Goal: Task Accomplishment & Management: Manage account settings

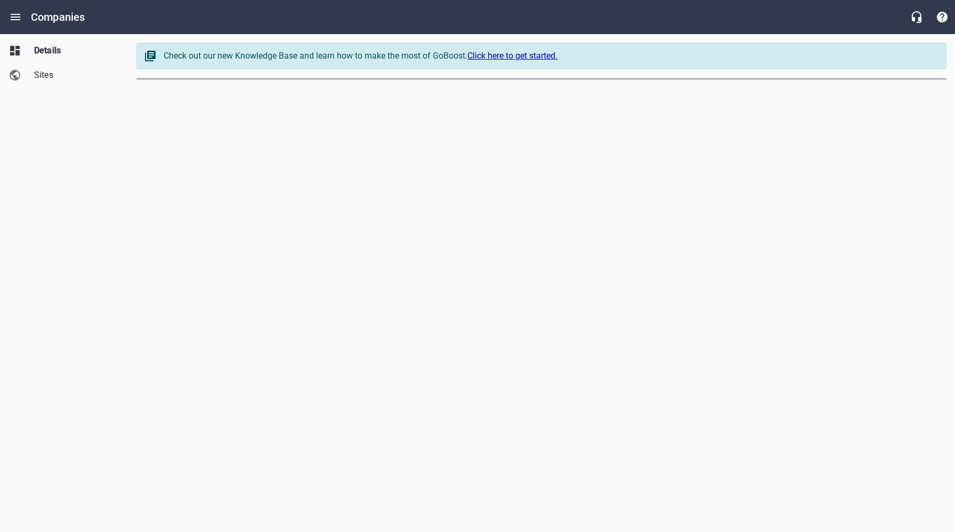
select select "[US_STATE]"
select select "62"
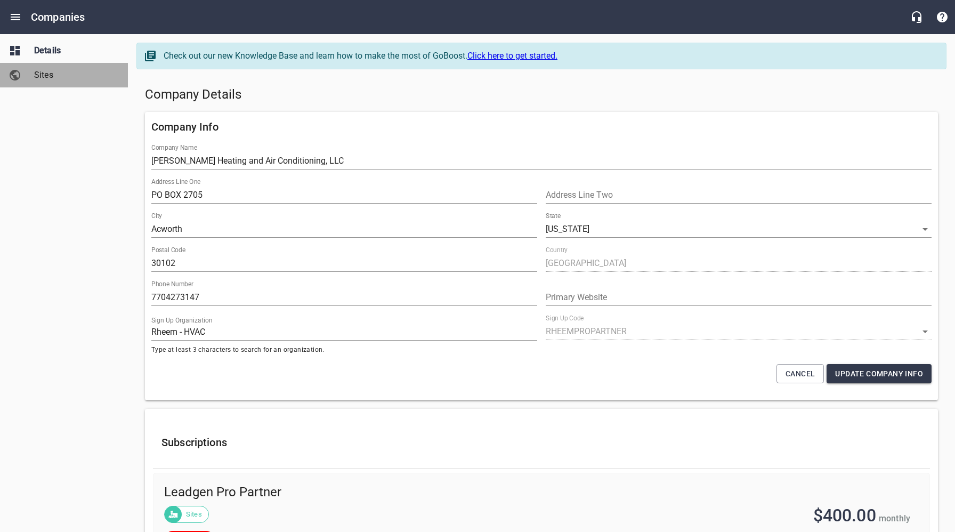
click at [55, 80] on span "Sites" at bounding box center [74, 75] width 81 height 13
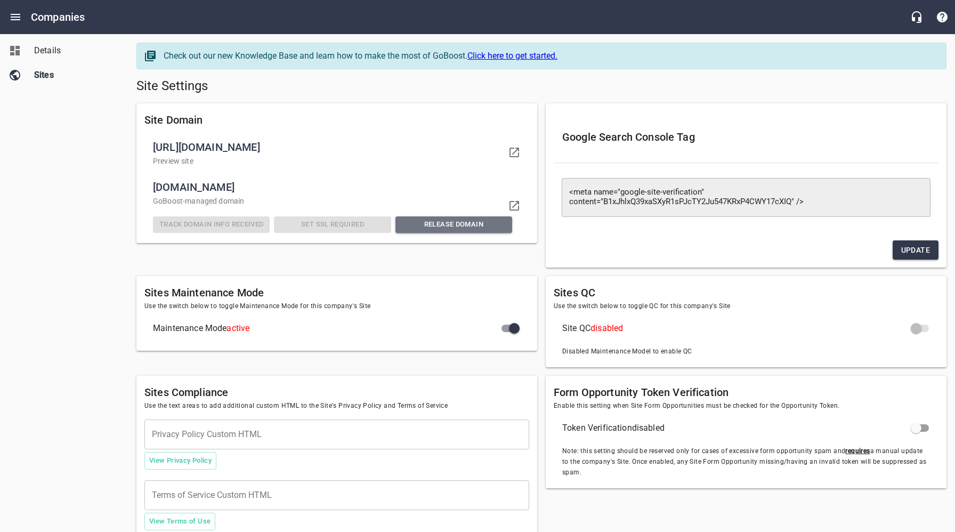
click at [454, 223] on span "Release Domain" at bounding box center [454, 224] width 108 height 12
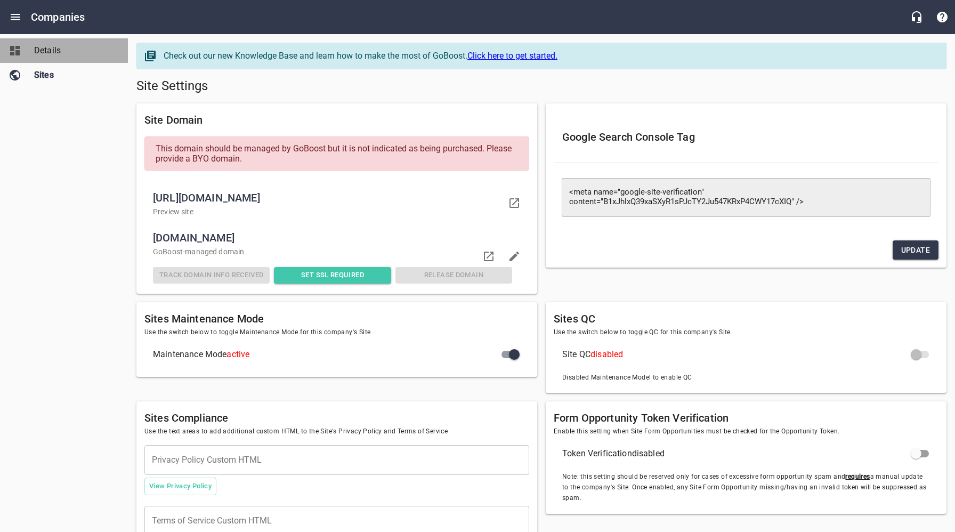
click at [57, 57] on link "Details" at bounding box center [64, 50] width 128 height 25
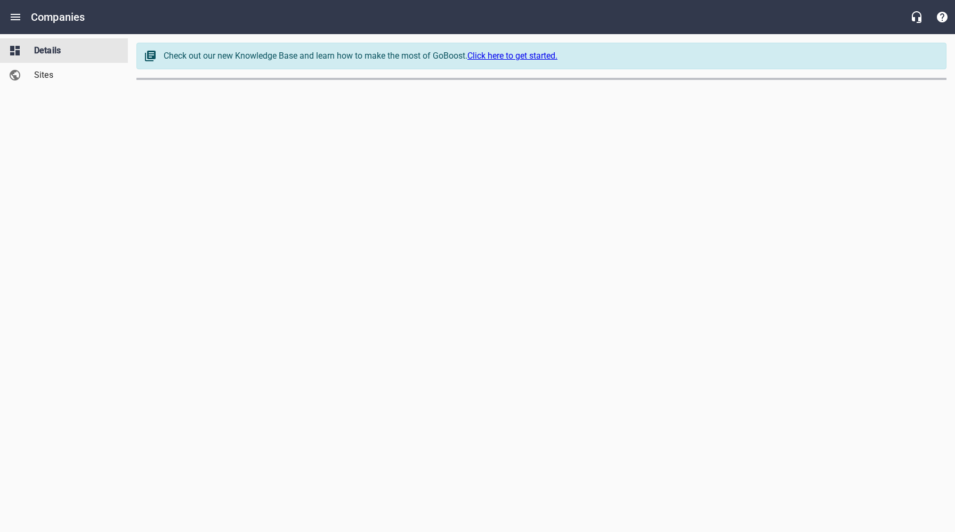
select select "[US_STATE]"
select select "62"
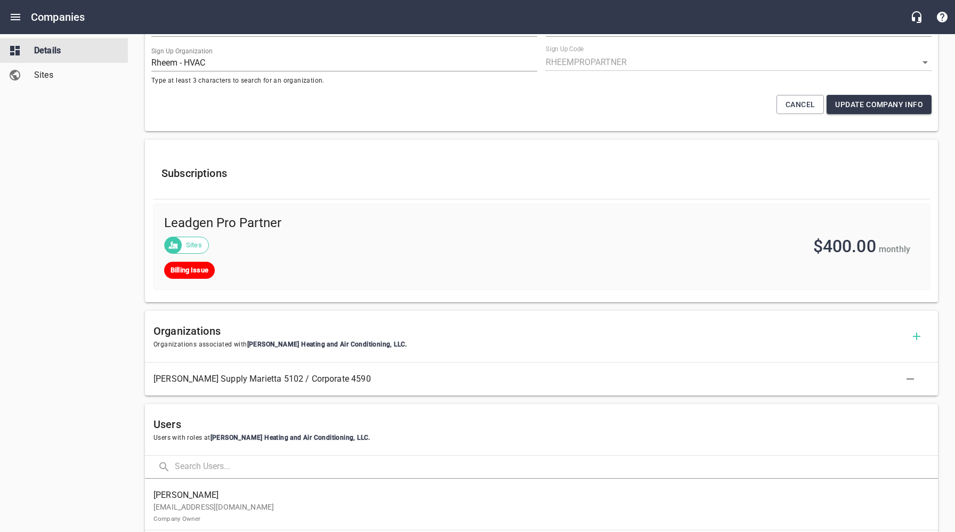
scroll to position [427, 0]
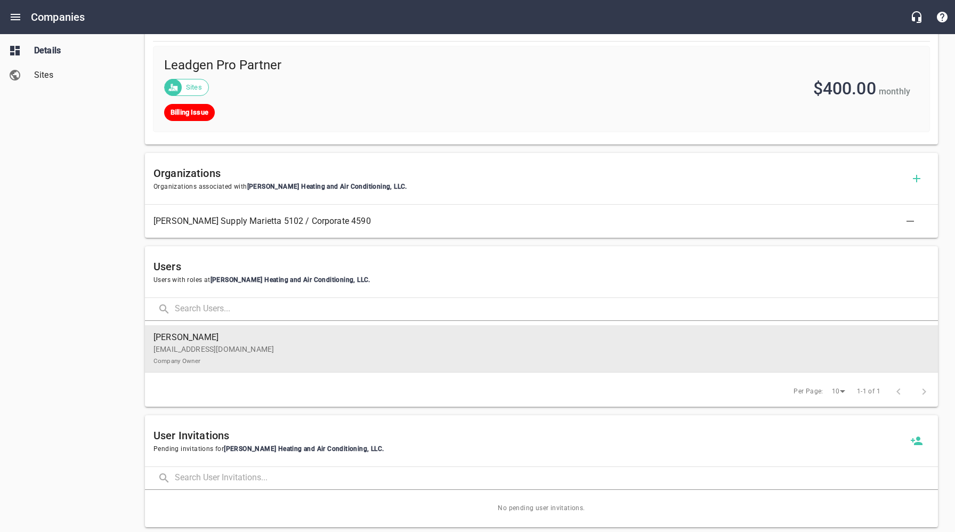
drag, startPoint x: 200, startPoint y: 345, endPoint x: 247, endPoint y: 345, distance: 46.9
click at [200, 345] on p "[EMAIL_ADDRESS][DOMAIN_NAME] Company Owner" at bounding box center [536, 355] width 767 height 22
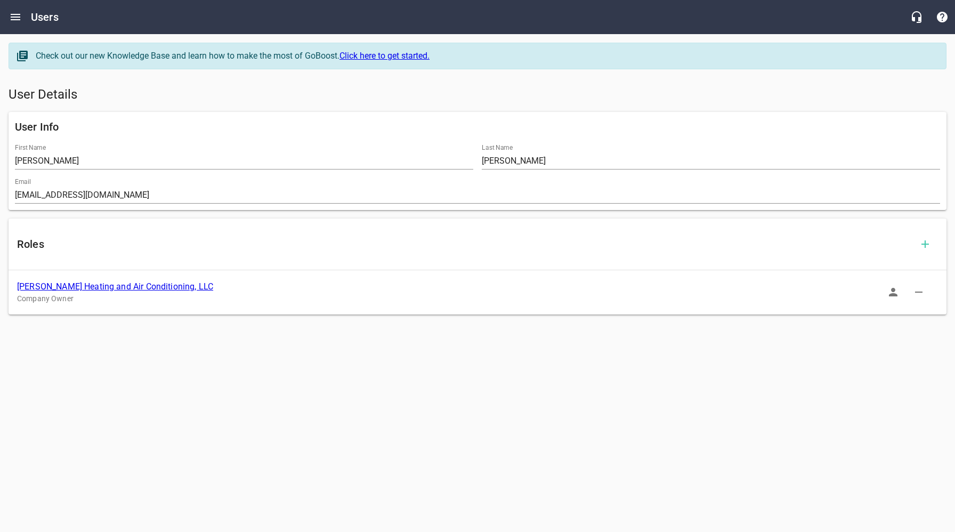
click at [894, 288] on icon "button" at bounding box center [893, 292] width 9 height 9
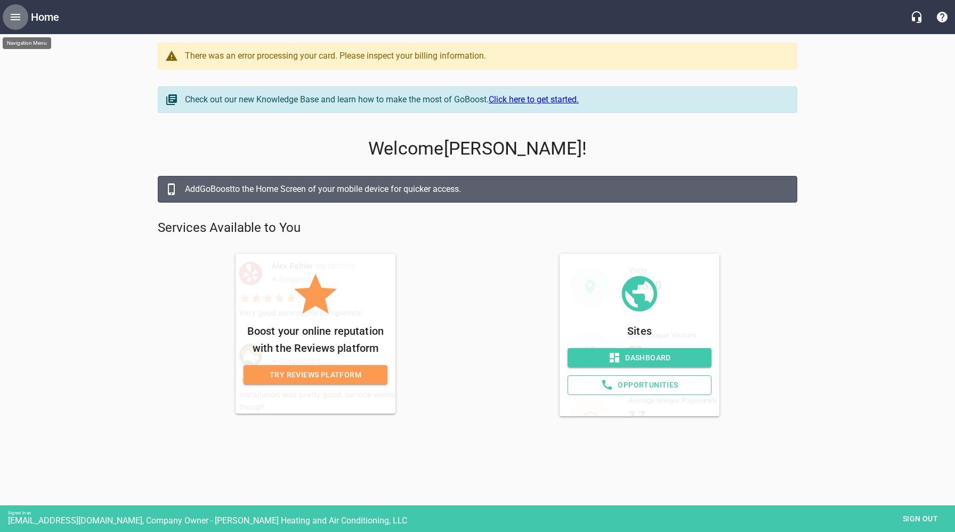
click at [12, 18] on icon "Open drawer" at bounding box center [15, 17] width 13 height 13
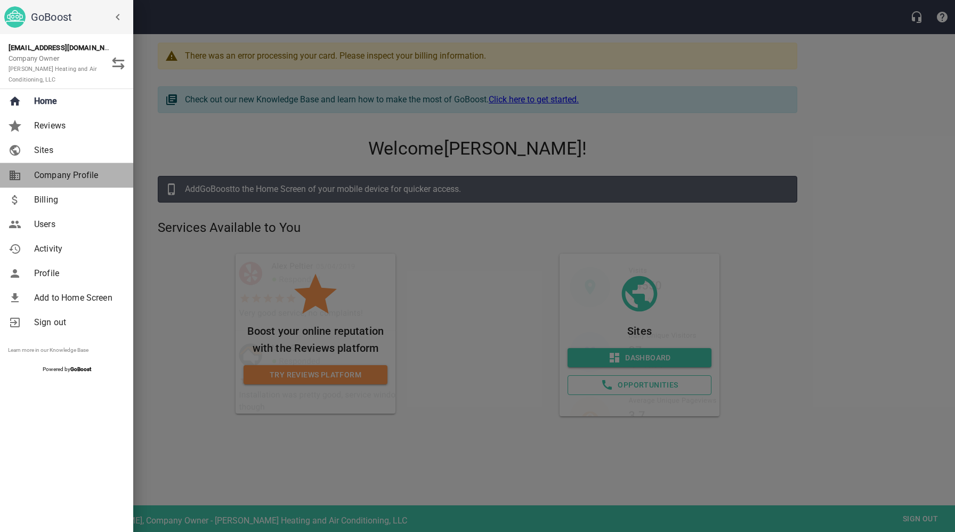
click at [54, 172] on span "Company Profile" at bounding box center [77, 175] width 86 height 13
select select "[US_STATE]"
